Goal: Register for event/course

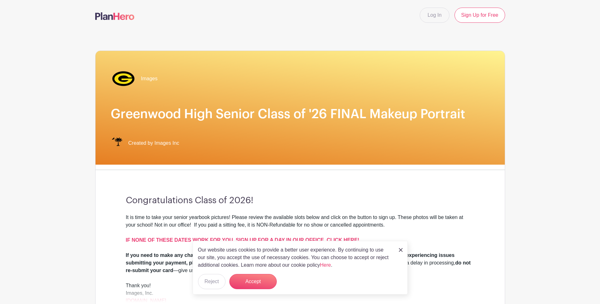
scroll to position [32, 0]
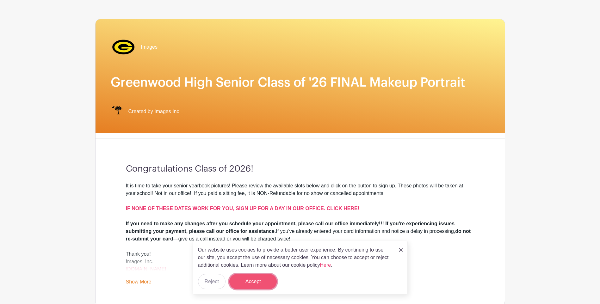
click at [269, 285] on button "Accept" at bounding box center [252, 281] width 47 height 15
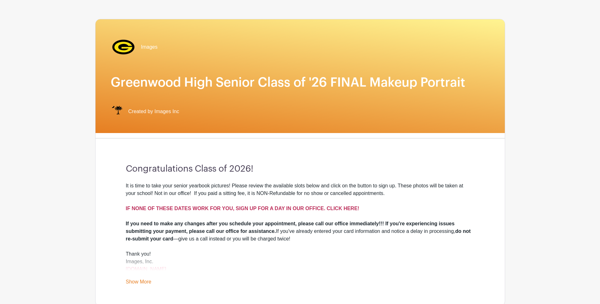
click at [311, 208] on strong "IF NONE OF THESE DATES WORK FOR YOU, SIGN UP FOR A DAY IN OUR OFFICE. CLICK HER…" at bounding box center [242, 208] width 233 height 5
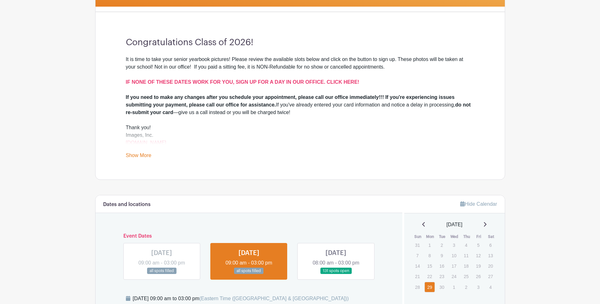
scroll to position [190, 0]
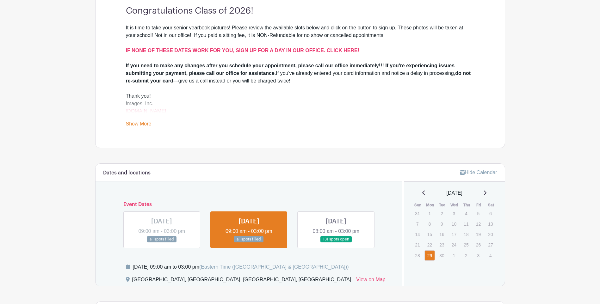
click at [336, 243] on link at bounding box center [336, 243] width 0 height 0
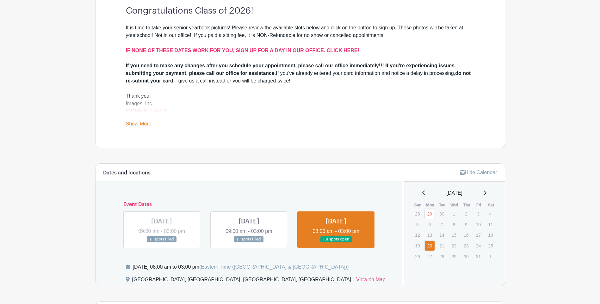
click at [336, 243] on link at bounding box center [336, 243] width 0 height 0
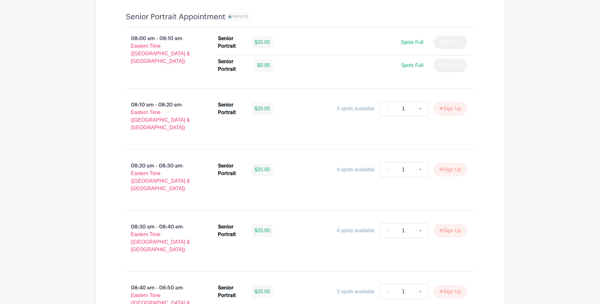
scroll to position [506, 0]
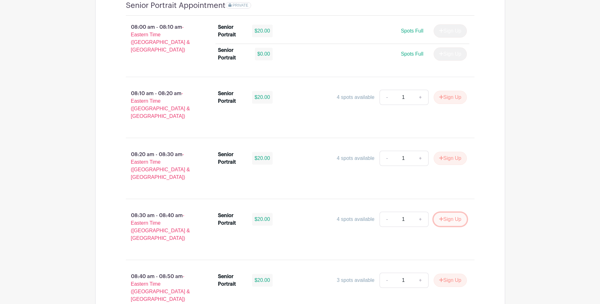
click at [447, 213] on button "Sign Up" at bounding box center [449, 219] width 33 height 13
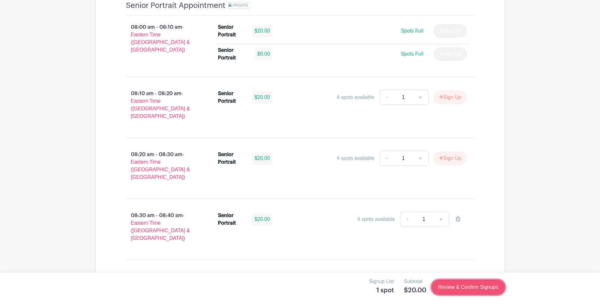
click at [447, 288] on link "Review & Confirm Signups" at bounding box center [467, 287] width 73 height 15
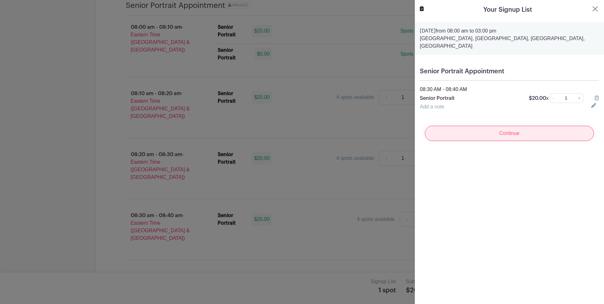
click at [498, 131] on input "Continue" at bounding box center [509, 133] width 169 height 15
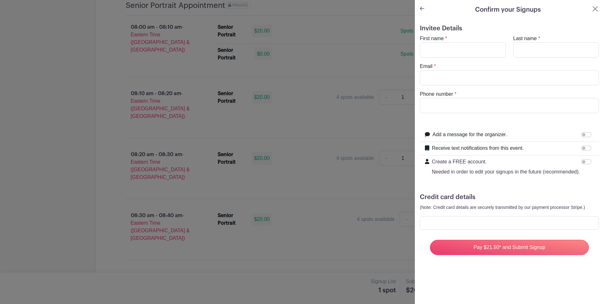
click at [597, 9] on turbo-frame "Confirm your Signups Invitee Details First name * Last name * Email * Phone num…" at bounding box center [509, 135] width 189 height 270
click at [586, 9] on div "Confirm your Signups" at bounding box center [509, 9] width 179 height 9
click at [592, 9] on button "Close" at bounding box center [596, 9] width 8 height 8
